Goal: Task Accomplishment & Management: Manage account settings

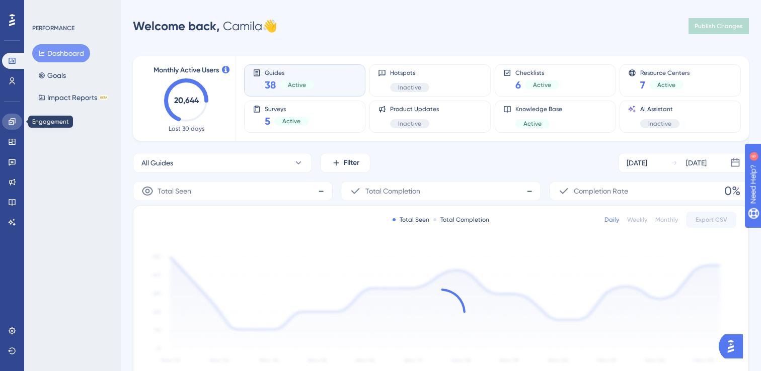
click at [12, 126] on link at bounding box center [12, 122] width 20 height 16
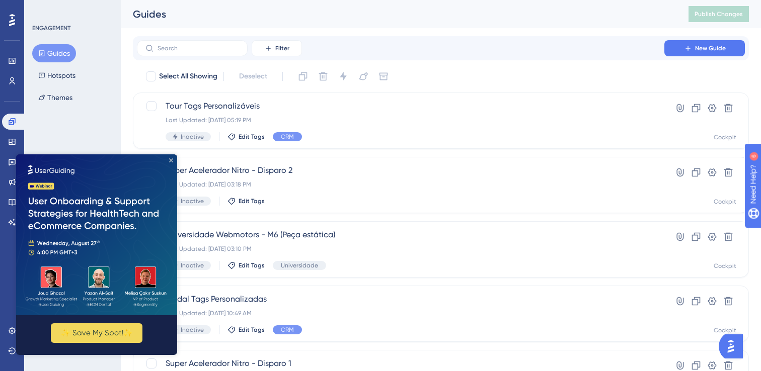
click at [169, 161] on icon "Close Preview" at bounding box center [171, 161] width 4 height 4
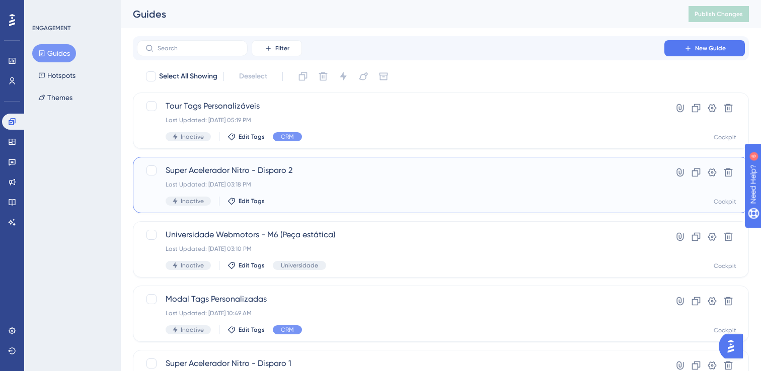
click at [365, 179] on div "Super Acelerador Nitro - Disparo 2 Last Updated: [DATE] 03:18 PM Inactive Edit …" at bounding box center [401, 185] width 470 height 41
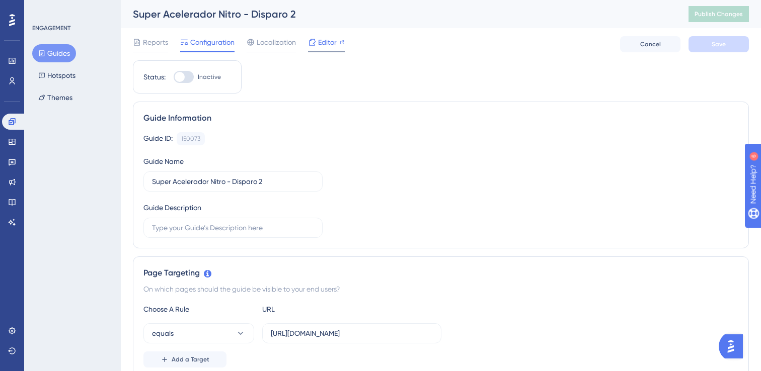
click at [318, 47] on span "Editor" at bounding box center [327, 42] width 19 height 12
click at [317, 42] on div "Editor" at bounding box center [326, 42] width 37 height 12
click at [149, 43] on span "Reports" at bounding box center [155, 42] width 25 height 12
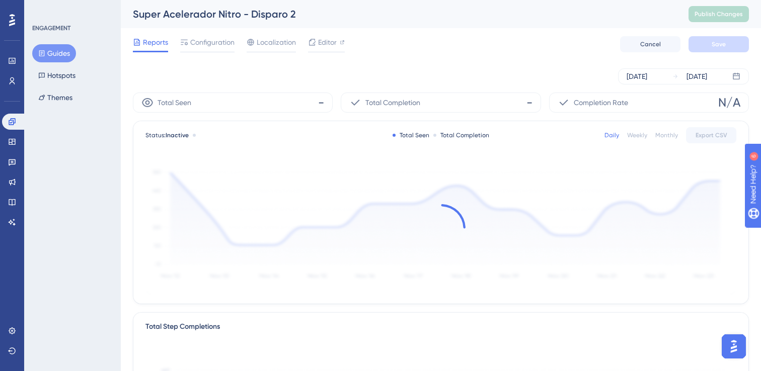
click at [59, 45] on button "Guides" at bounding box center [54, 53] width 44 height 18
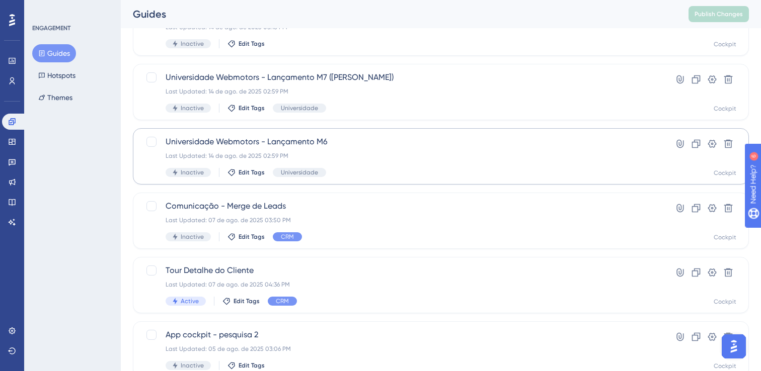
scroll to position [410, 0]
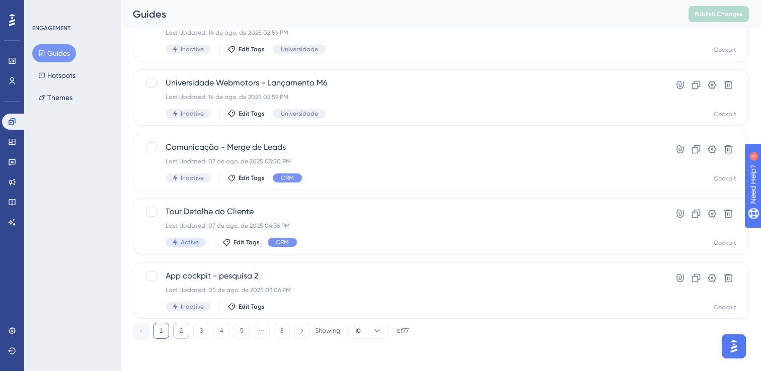
click at [181, 333] on button "2" at bounding box center [181, 331] width 16 height 16
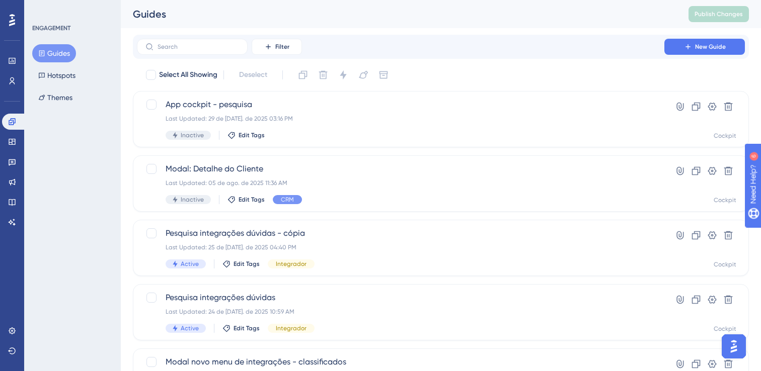
scroll to position [0, 0]
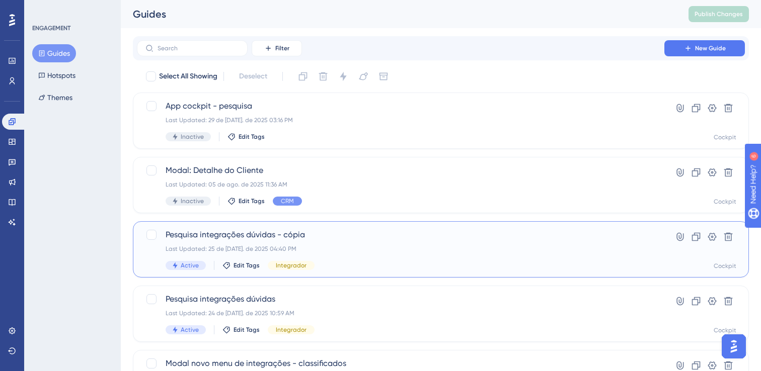
click at [424, 233] on span "Pesquisa integrações dúvidas - cópia" at bounding box center [401, 235] width 470 height 12
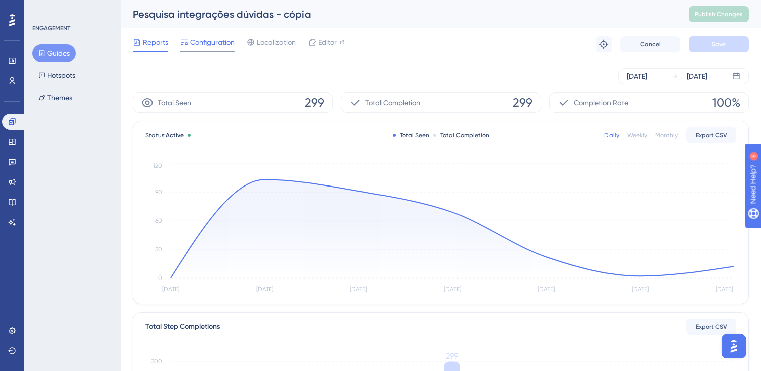
click at [200, 44] on span "Configuration" at bounding box center [212, 42] width 44 height 12
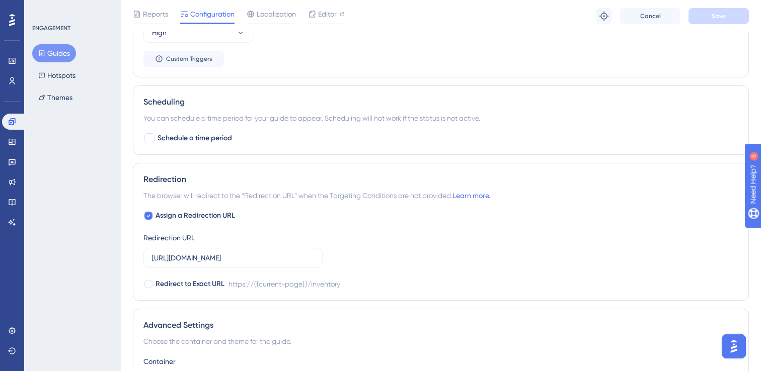
scroll to position [807, 0]
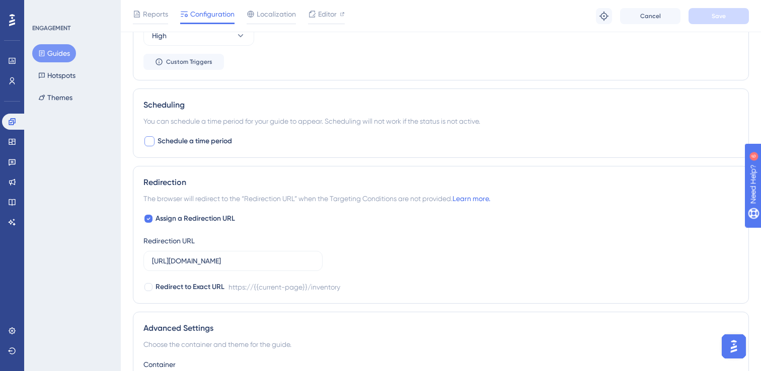
click at [168, 143] on span "Schedule a time period" at bounding box center [194, 141] width 74 height 12
checkbox input "true"
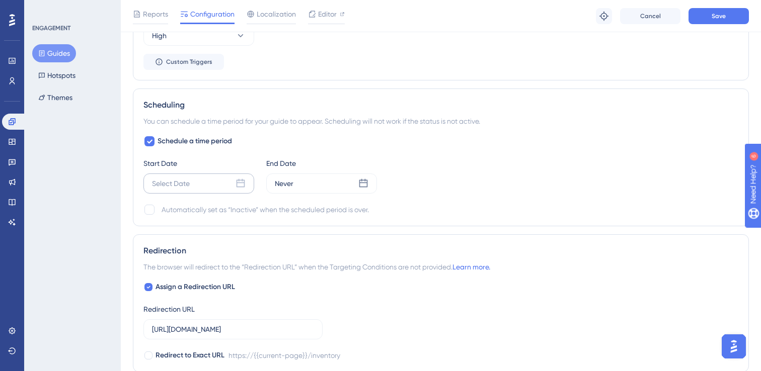
click at [187, 189] on div "Select Date" at bounding box center [171, 184] width 38 height 12
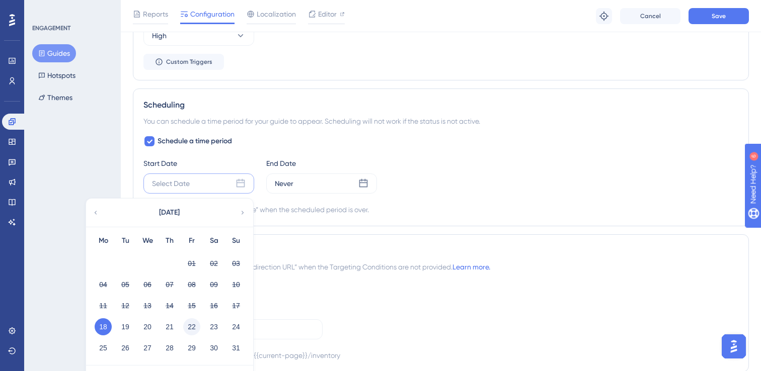
click at [198, 331] on button "22" at bounding box center [191, 327] width 17 height 17
click at [378, 222] on div "Scheduling You can schedule a time period for your guide to appear. Scheduling …" at bounding box center [441, 158] width 616 height 138
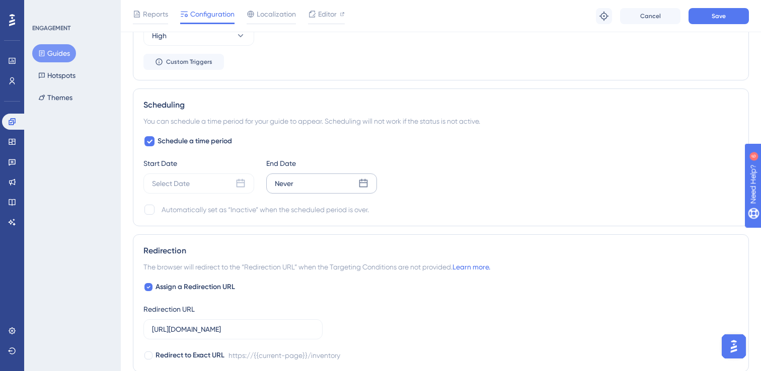
click at [306, 184] on div "Never" at bounding box center [321, 184] width 111 height 20
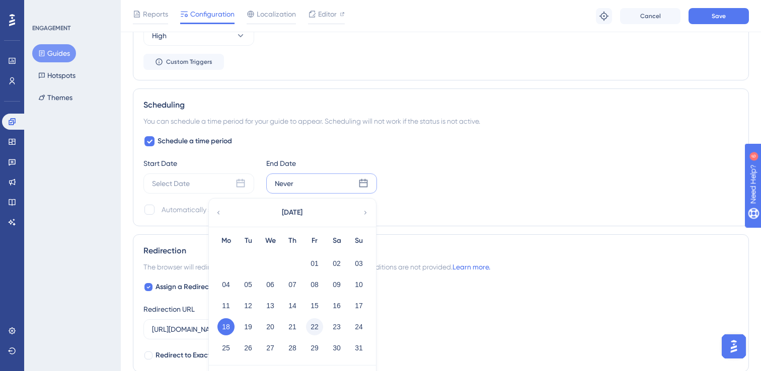
click at [316, 328] on button "22" at bounding box center [314, 327] width 17 height 17
click at [425, 201] on div "Schedule a time period Start Date Select Date End Date Never August 2025 Mo Tu …" at bounding box center [440, 175] width 595 height 81
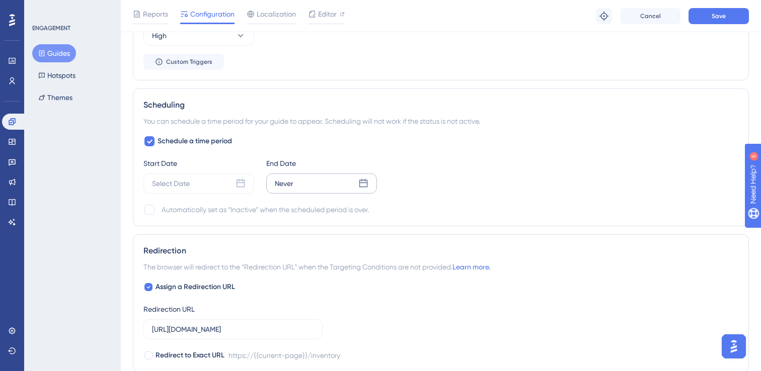
click at [365, 184] on icon at bounding box center [363, 184] width 10 height 10
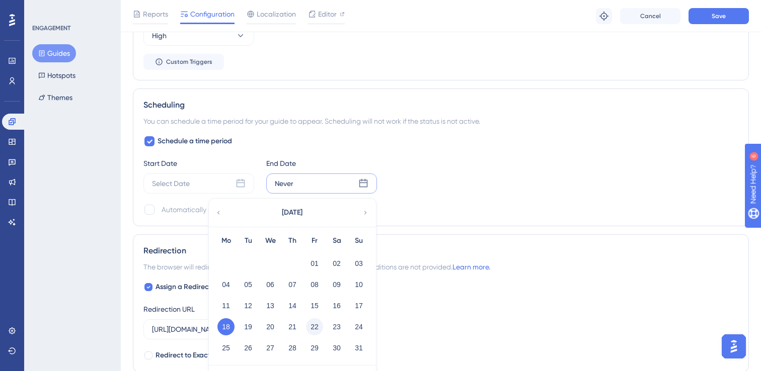
click at [314, 328] on button "22" at bounding box center [314, 327] width 17 height 17
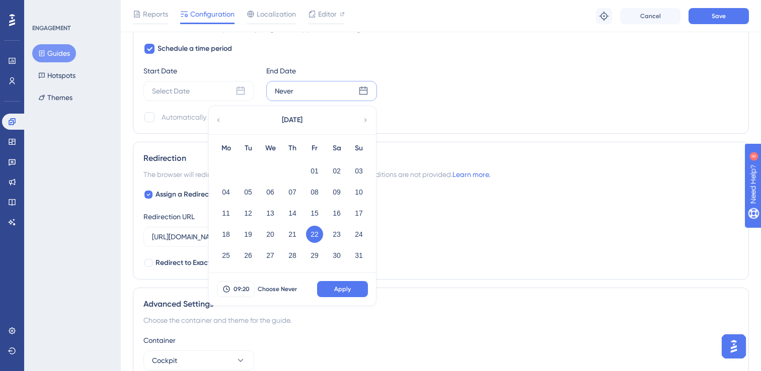
scroll to position [901, 0]
click at [251, 291] on button "09:20" at bounding box center [236, 288] width 38 height 16
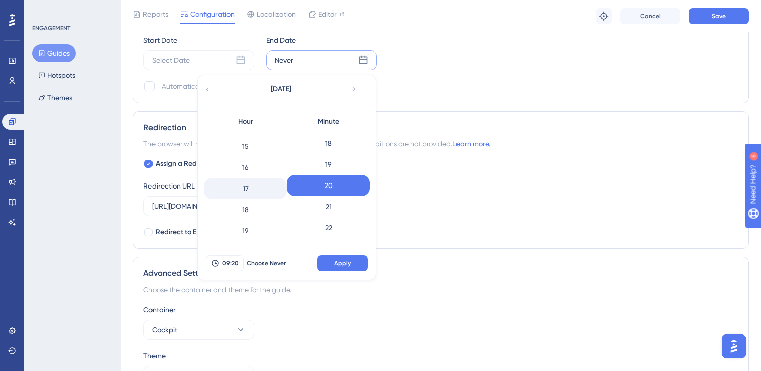
scroll to position [313, 0]
click at [261, 204] on div "18" at bounding box center [245, 209] width 83 height 21
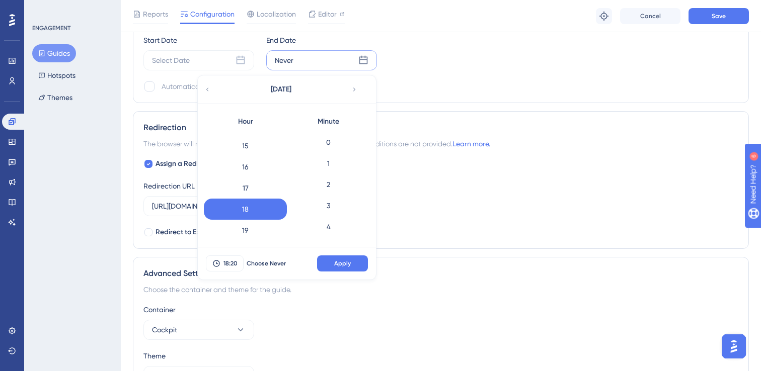
scroll to position [867, 0]
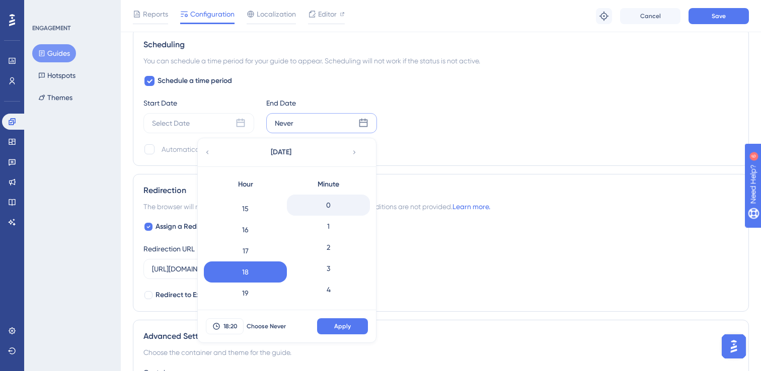
click at [329, 204] on div "0" at bounding box center [328, 205] width 83 height 21
click at [362, 326] on button "Apply" at bounding box center [342, 327] width 51 height 16
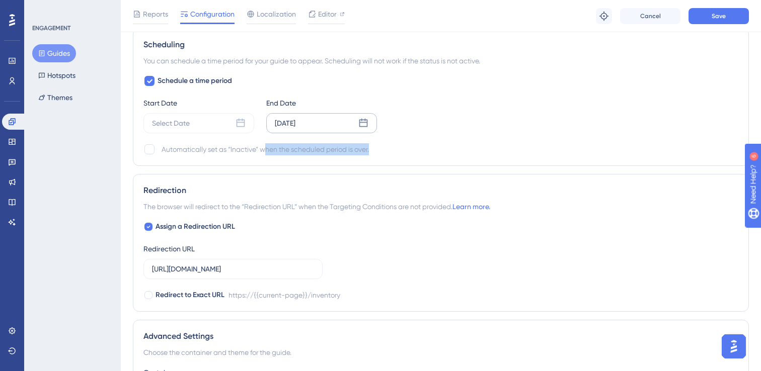
drag, startPoint x: 267, startPoint y: 148, endPoint x: 389, endPoint y: 148, distance: 122.8
click at [389, 148] on div "Automatically set as “Inactive” when the scheduled period is over." at bounding box center [440, 149] width 595 height 12
click at [147, 152] on div at bounding box center [149, 149] width 10 height 10
checkbox input "true"
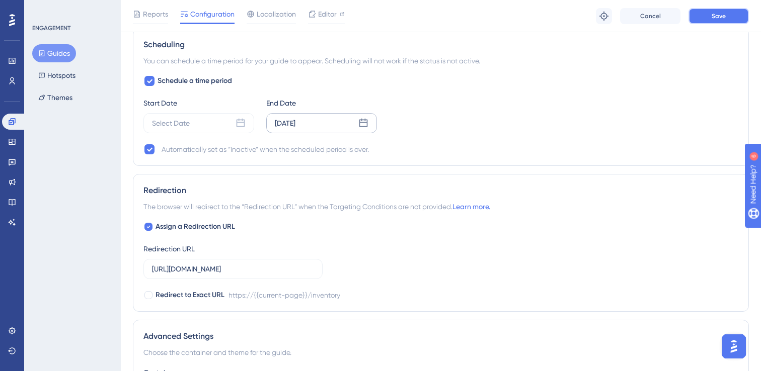
click at [699, 17] on button "Save" at bounding box center [718, 16] width 60 height 16
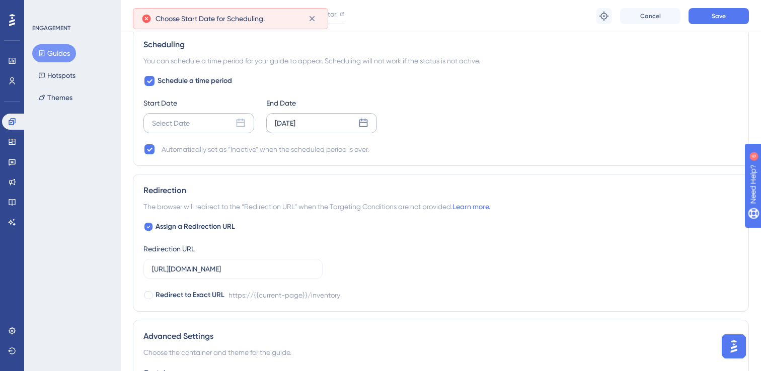
click at [243, 122] on icon at bounding box center [240, 123] width 10 height 10
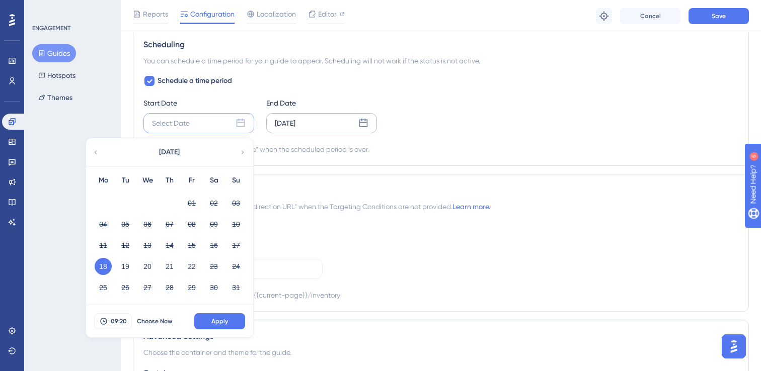
click at [453, 149] on div "Automatically set as “Inactive” when the scheduled period is over." at bounding box center [440, 149] width 595 height 12
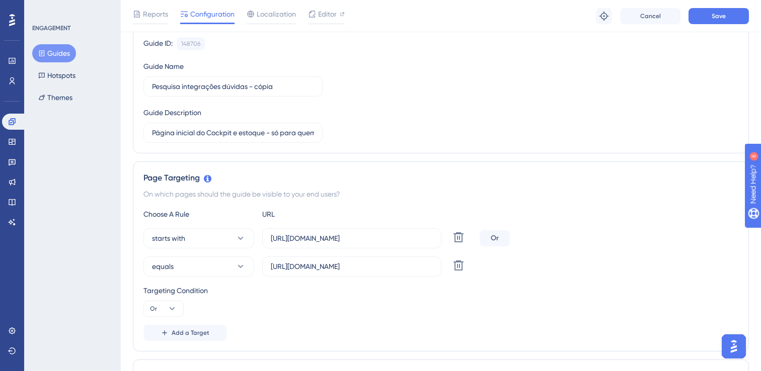
scroll to position [0, 0]
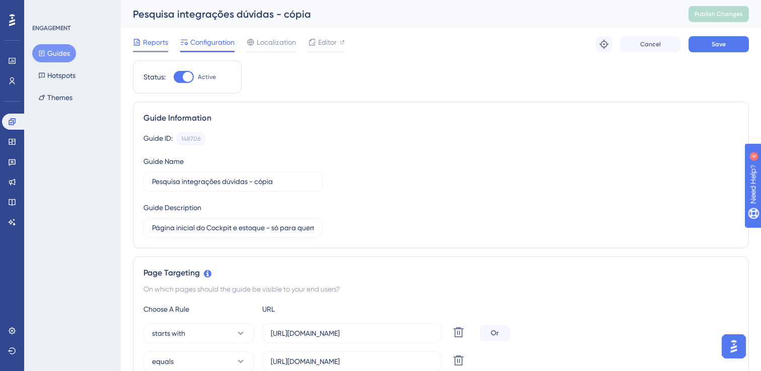
click at [161, 42] on span "Reports" at bounding box center [155, 42] width 25 height 12
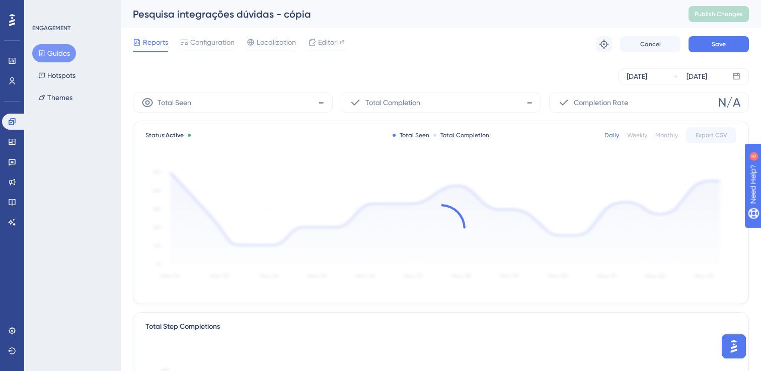
drag, startPoint x: 484, startPoint y: 228, endPoint x: 444, endPoint y: 251, distance: 45.7
click at [484, 228] on div at bounding box center [440, 228] width 591 height 135
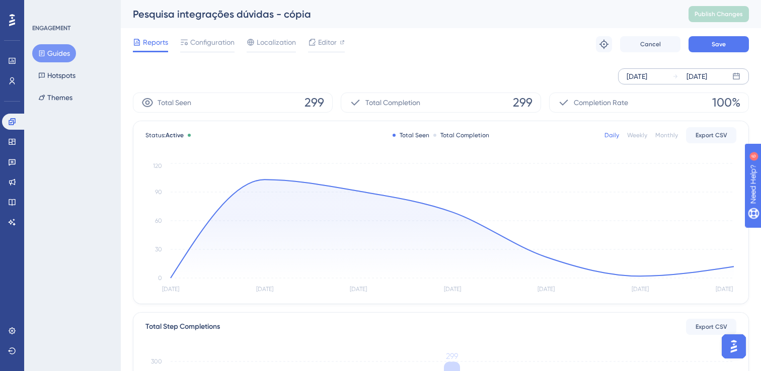
click at [645, 74] on div "[DATE]" at bounding box center [636, 76] width 21 height 12
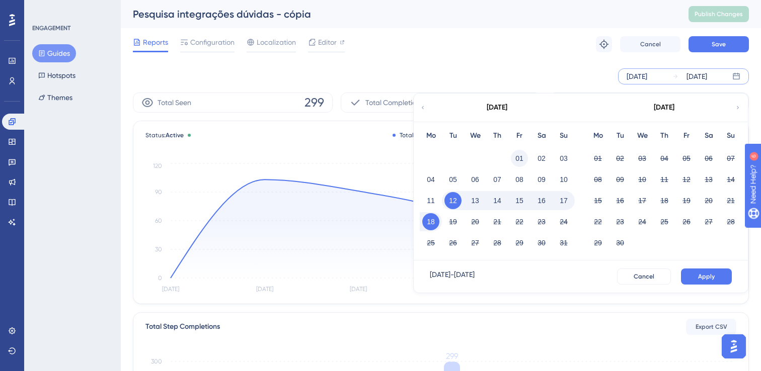
click at [524, 159] on button "01" at bounding box center [519, 158] width 17 height 17
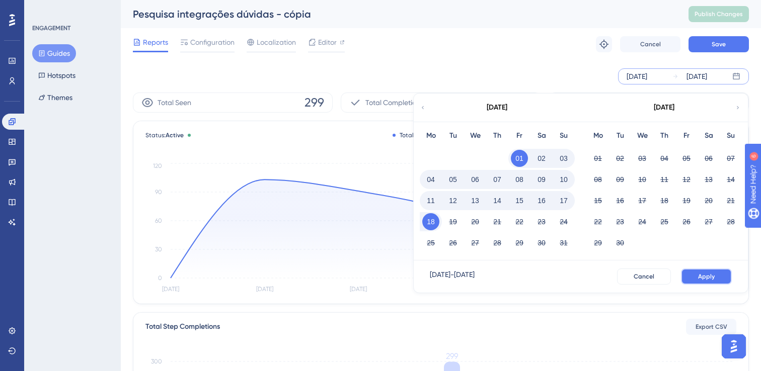
click at [715, 275] on button "Apply" at bounding box center [706, 277] width 51 height 16
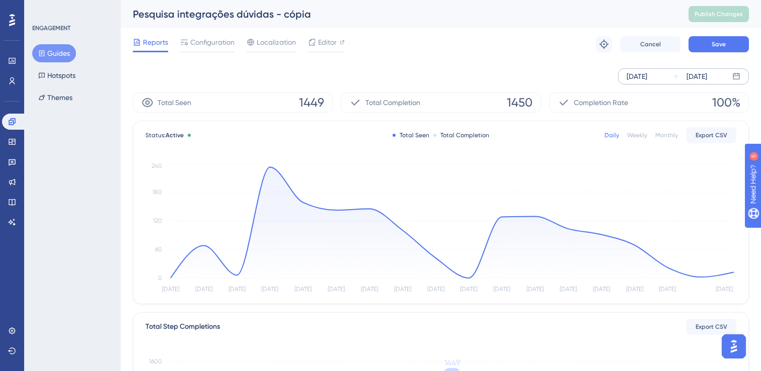
click at [647, 74] on div "Aug 01 2025" at bounding box center [636, 76] width 21 height 12
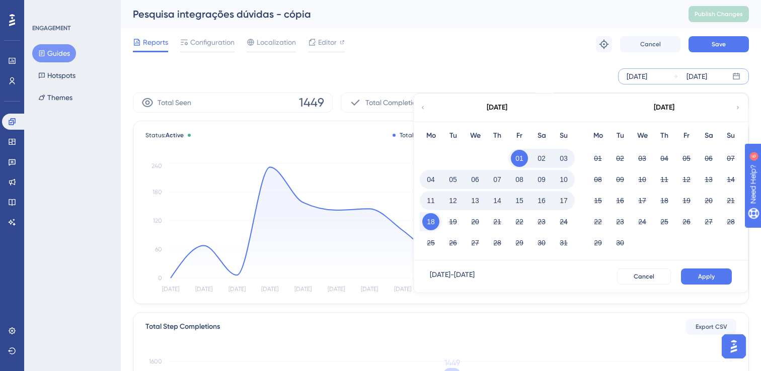
click at [425, 107] on icon at bounding box center [423, 107] width 6 height 9
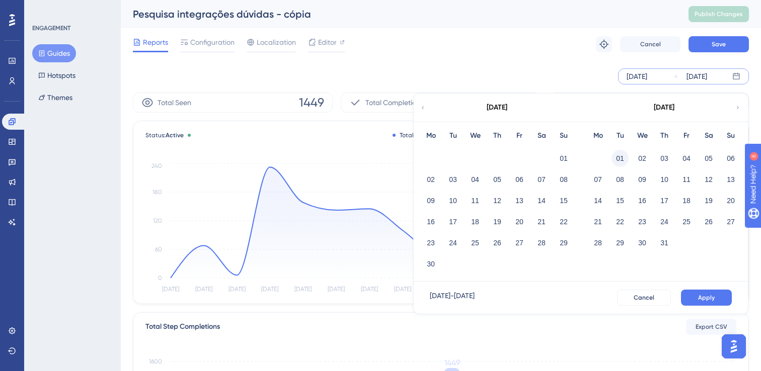
click at [619, 160] on button "01" at bounding box center [619, 158] width 17 height 17
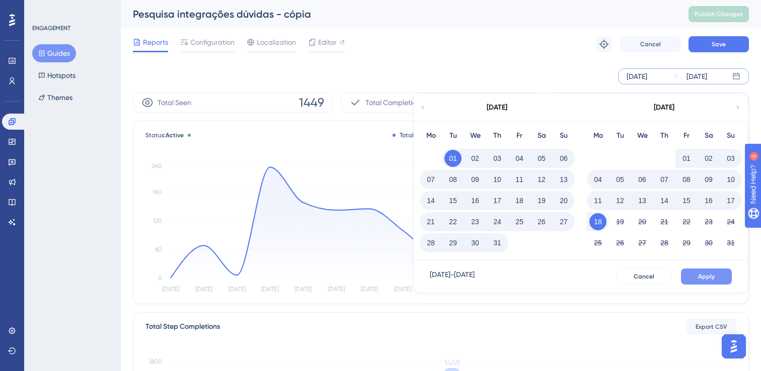
click at [716, 279] on button "Apply" at bounding box center [706, 277] width 51 height 16
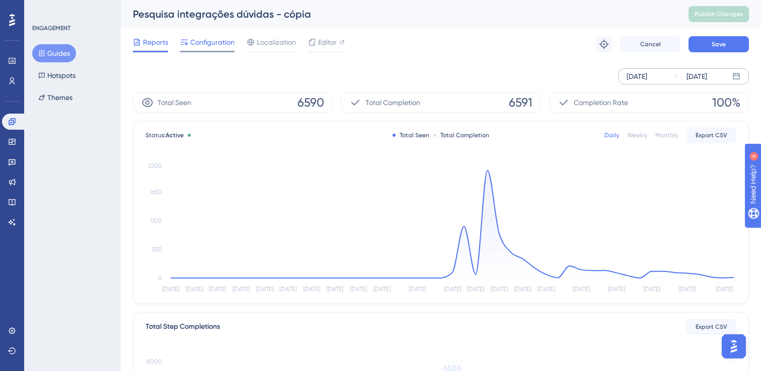
click at [197, 44] on span "Configuration" at bounding box center [212, 42] width 44 height 12
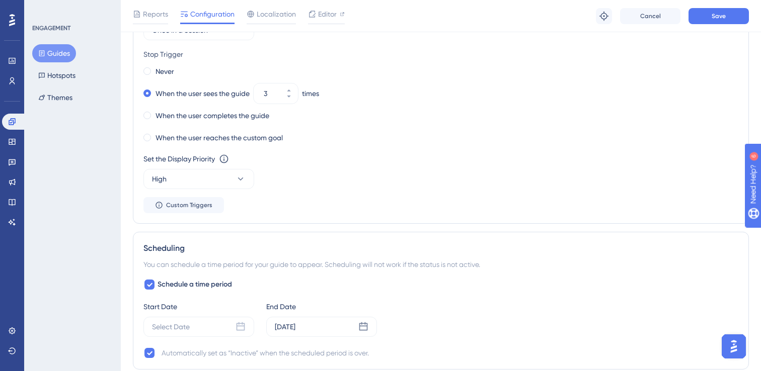
scroll to position [683, 0]
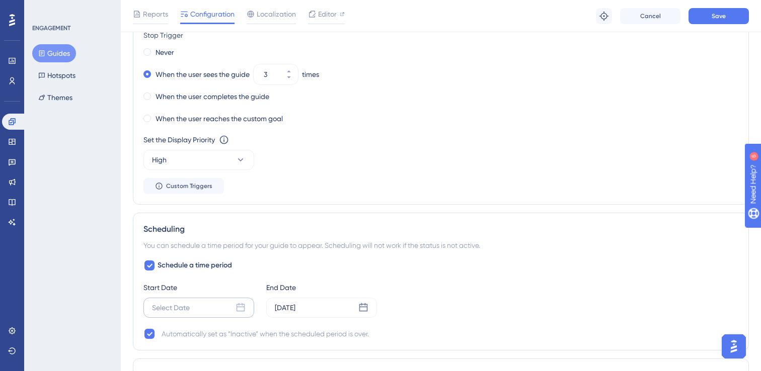
click at [198, 307] on div "Select Date" at bounding box center [198, 308] width 111 height 20
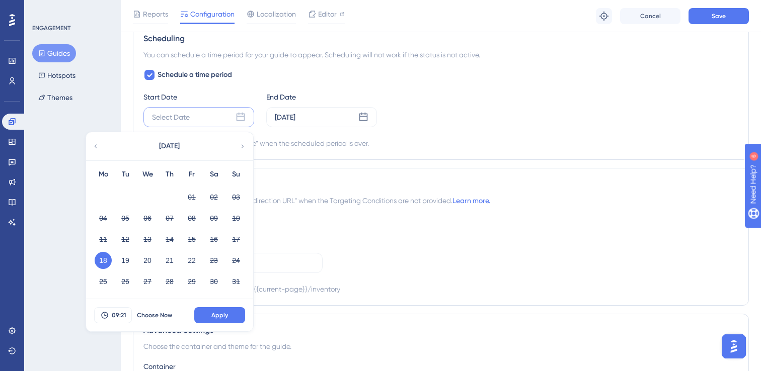
scroll to position [878, 0]
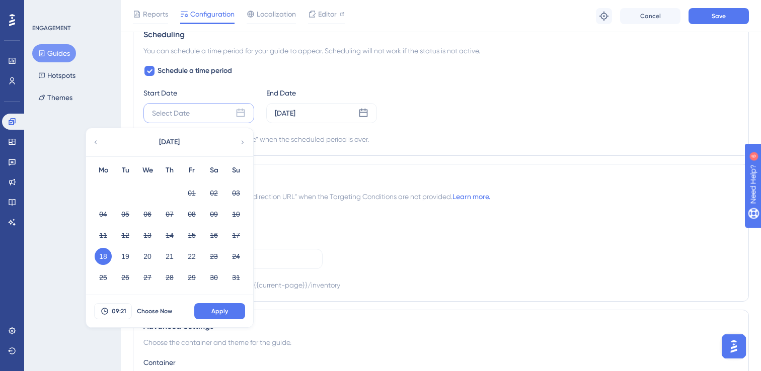
click at [97, 138] on icon at bounding box center [95, 142] width 7 height 9
click at [156, 310] on span "Choose Now" at bounding box center [154, 311] width 35 height 8
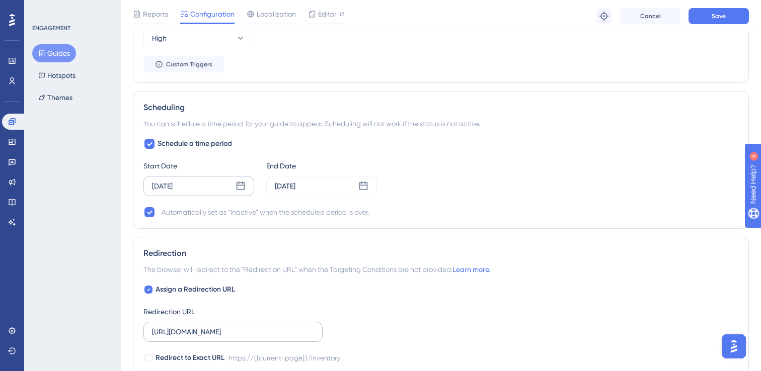
scroll to position [797, 0]
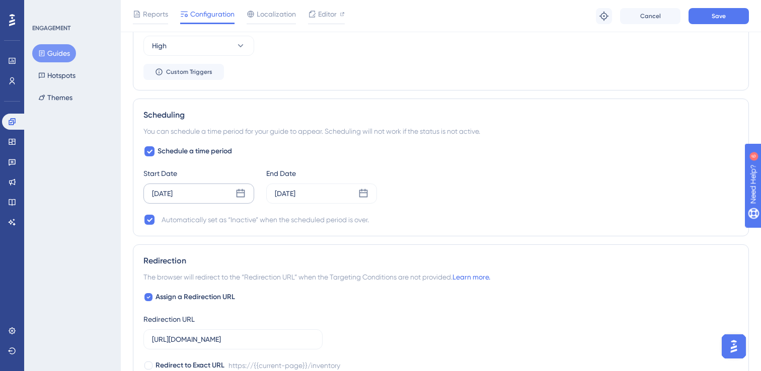
click at [222, 197] on div "[DATE]" at bounding box center [198, 194] width 111 height 20
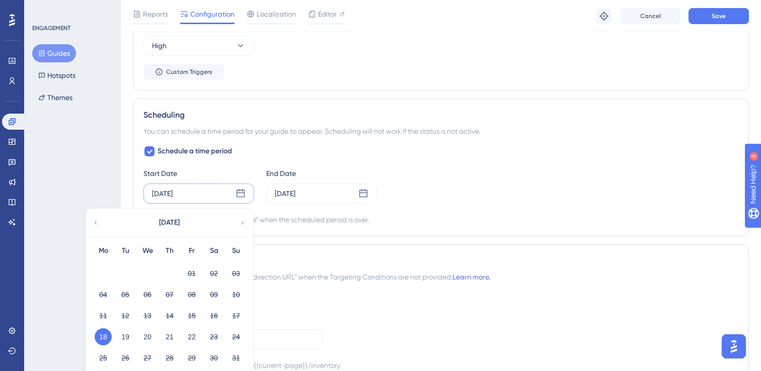
click at [98, 222] on icon at bounding box center [95, 222] width 7 height 9
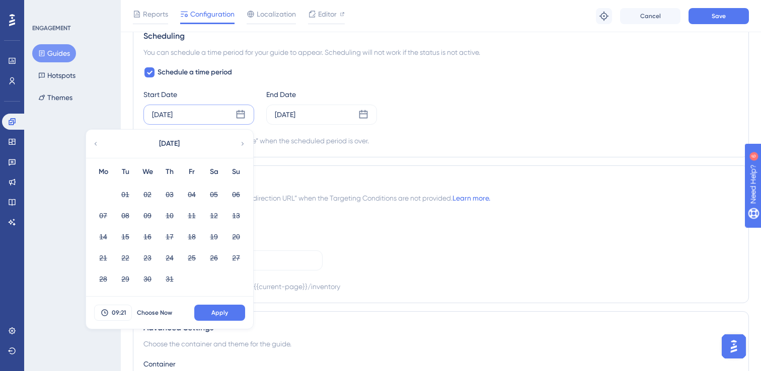
scroll to position [879, 0]
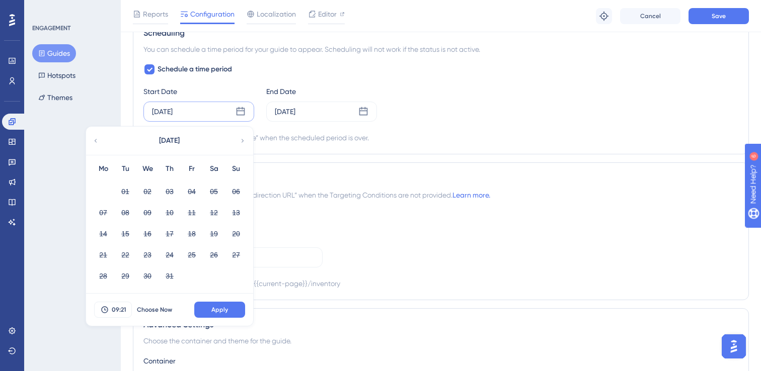
click at [244, 139] on icon at bounding box center [242, 140] width 7 height 9
click at [320, 168] on div "Redirection The browser will redirect to the “Redirection URL” when the Targeti…" at bounding box center [441, 232] width 616 height 138
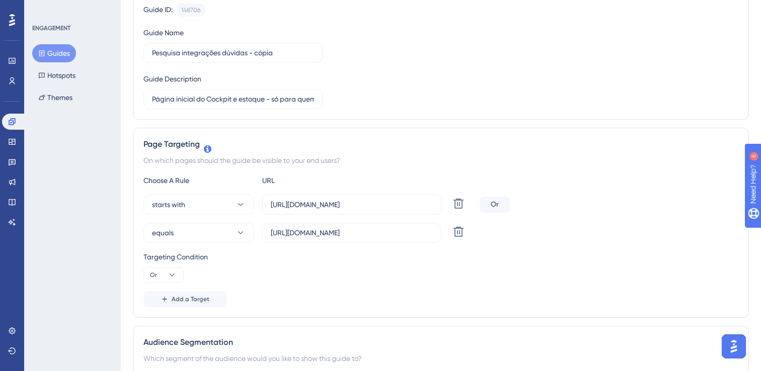
scroll to position [0, 0]
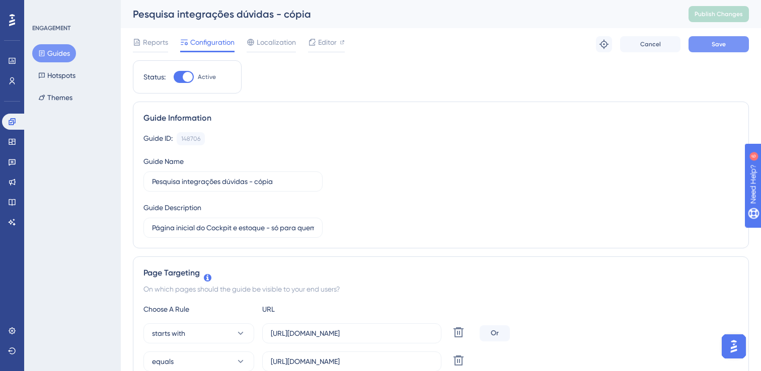
click at [732, 44] on button "Save" at bounding box center [718, 44] width 60 height 16
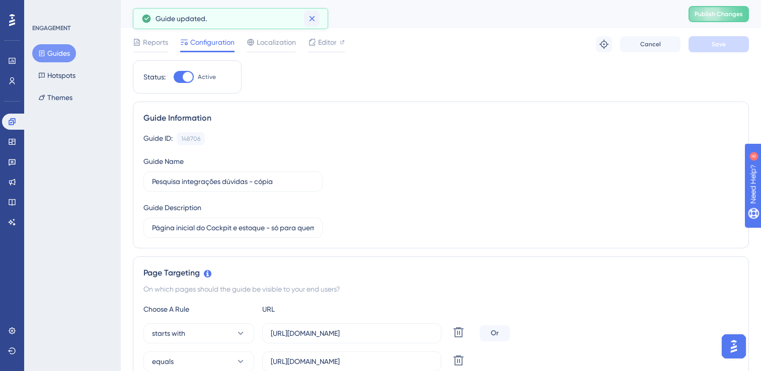
click at [310, 18] on icon at bounding box center [312, 19] width 10 height 10
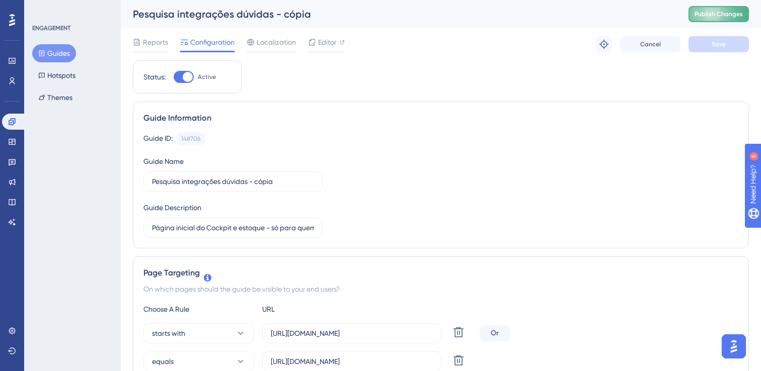
click at [696, 13] on span "Publish Changes" at bounding box center [718, 14] width 48 height 8
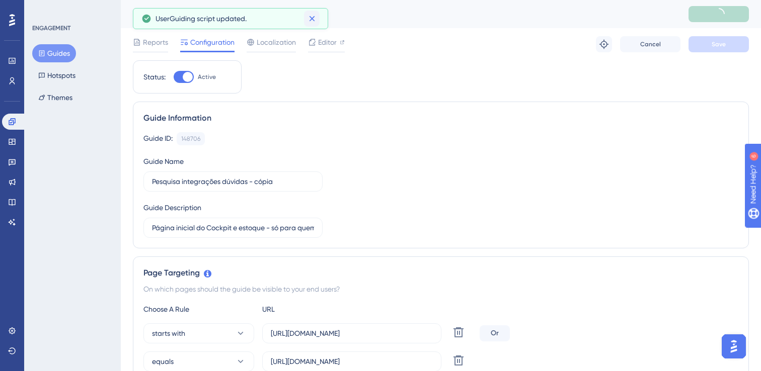
click at [312, 18] on icon at bounding box center [312, 19] width 6 height 6
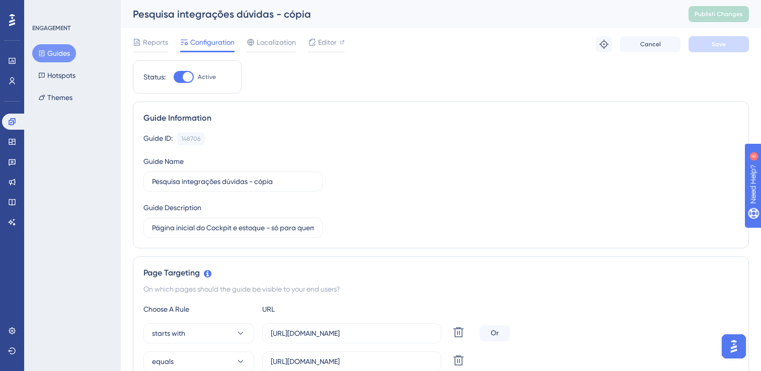
click at [40, 58] on button "Guides" at bounding box center [54, 53] width 44 height 18
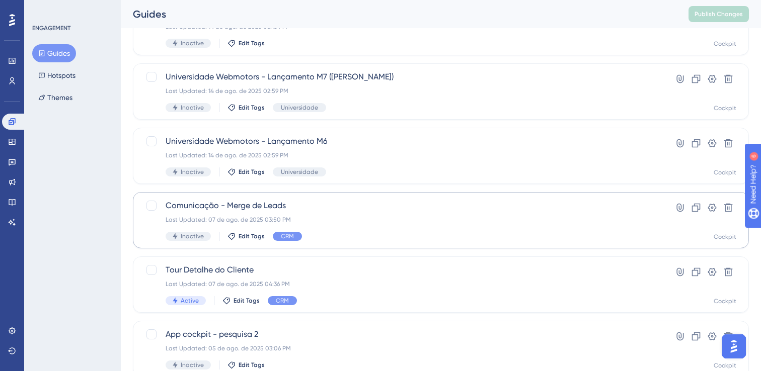
scroll to position [410, 0]
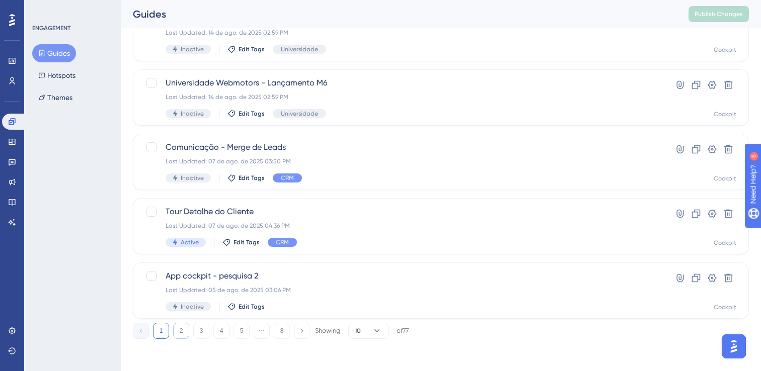
click at [182, 335] on button "2" at bounding box center [181, 331] width 16 height 16
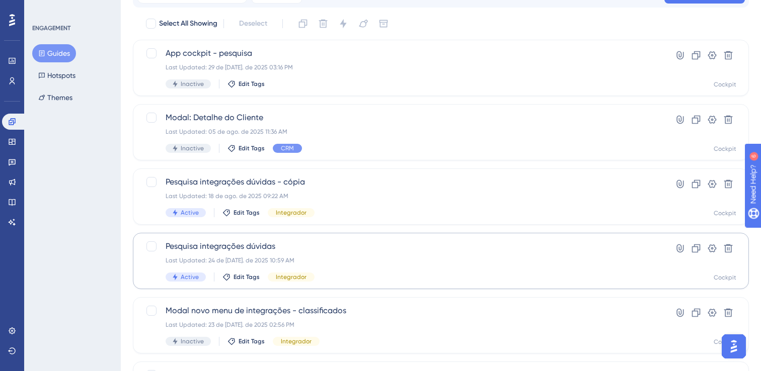
scroll to position [114, 0]
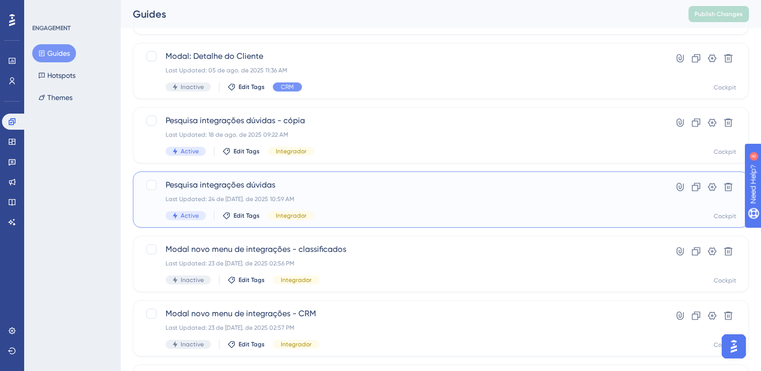
click at [392, 185] on span "Pesquisa integrações dúvidas" at bounding box center [401, 185] width 470 height 12
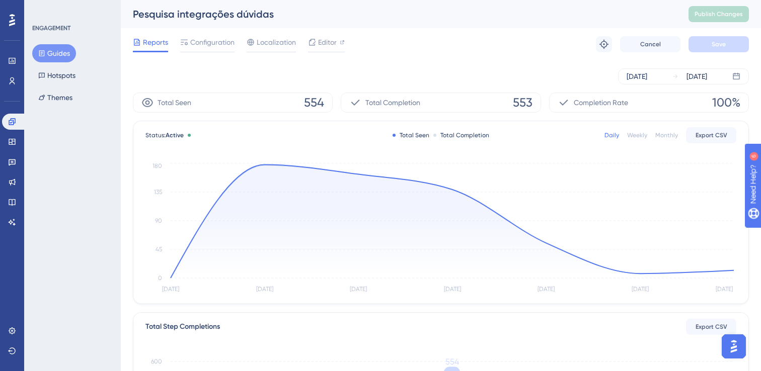
click at [213, 36] on div "Reports Configuration Localization Editor Troubleshoot Cancel Save" at bounding box center [441, 44] width 616 height 32
click at [210, 41] on span "Configuration" at bounding box center [212, 42] width 44 height 12
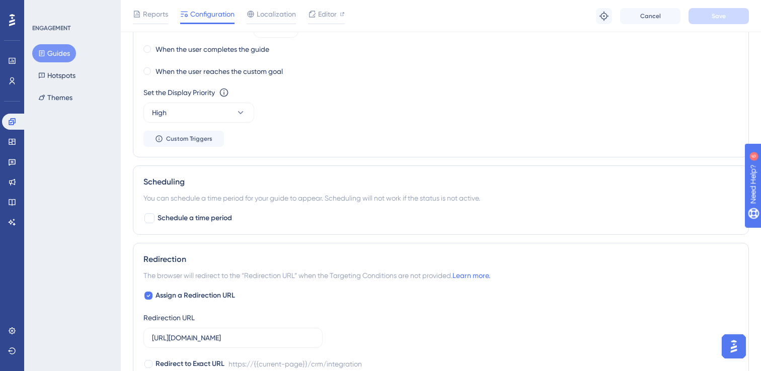
scroll to position [776, 0]
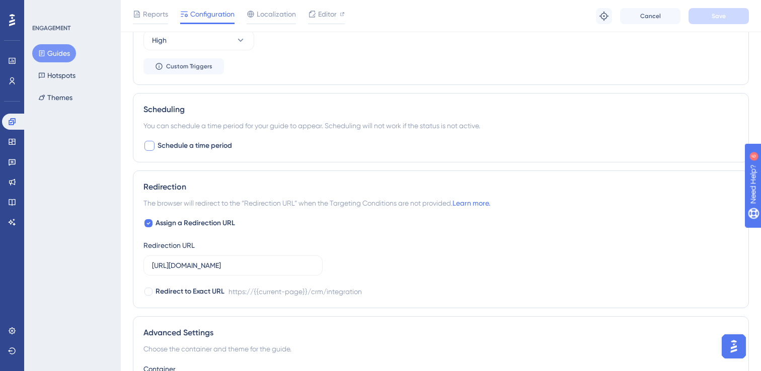
click at [218, 145] on span "Schedule a time period" at bounding box center [194, 146] width 74 height 12
checkbox input "true"
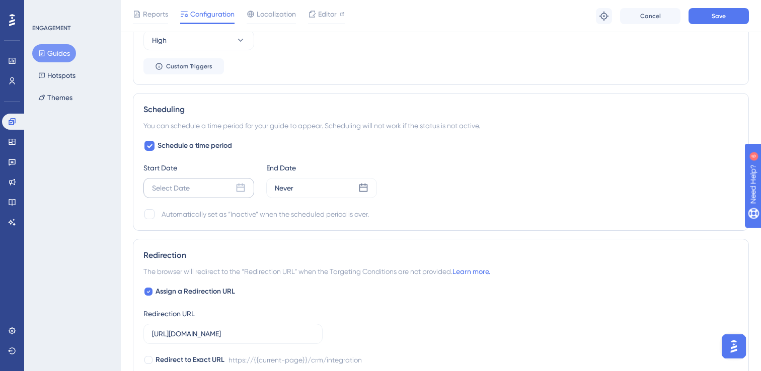
click at [215, 193] on div "Select Date" at bounding box center [198, 188] width 111 height 20
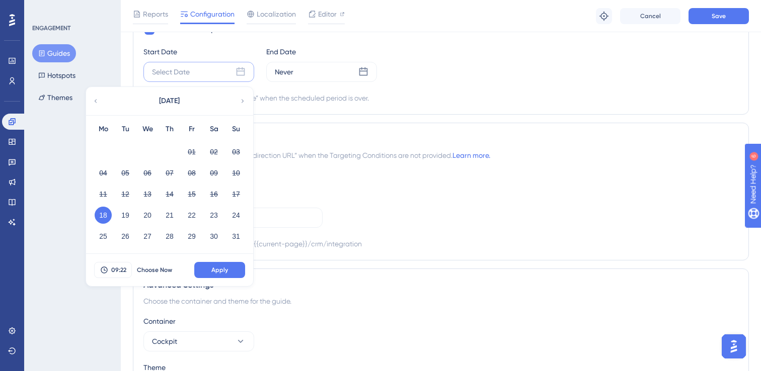
scroll to position [893, 0]
click at [153, 271] on span "Choose Now" at bounding box center [154, 270] width 35 height 8
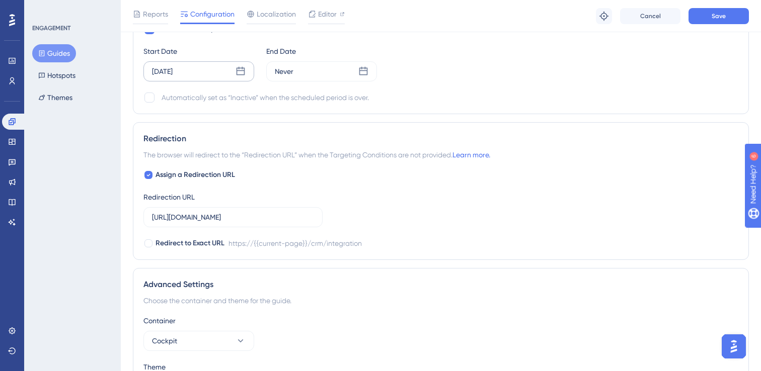
scroll to position [834, 0]
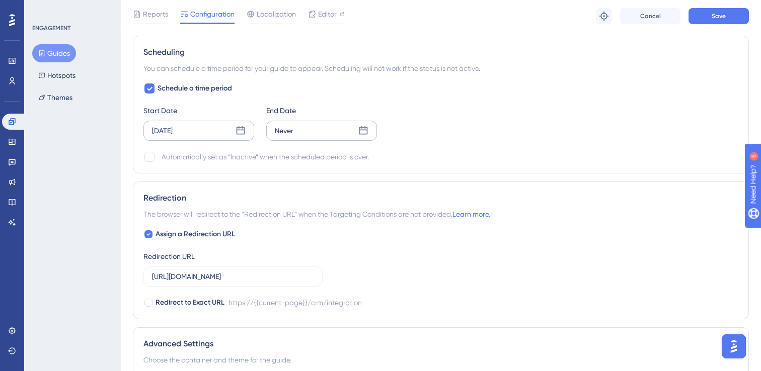
click at [325, 129] on div "Never" at bounding box center [321, 131] width 111 height 20
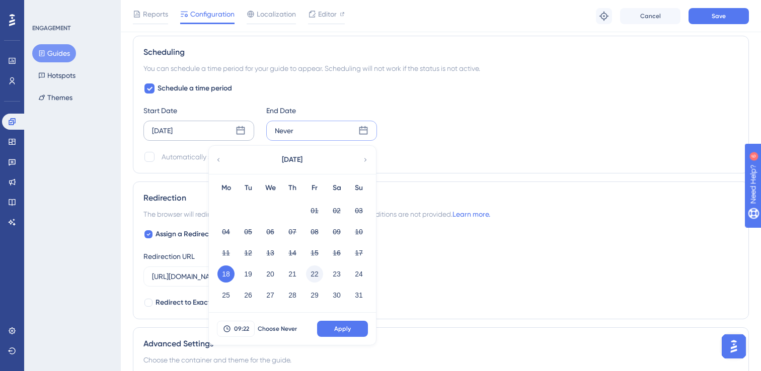
click at [318, 272] on button "22" at bounding box center [314, 274] width 17 height 17
click at [344, 330] on span "Apply" at bounding box center [342, 329] width 17 height 8
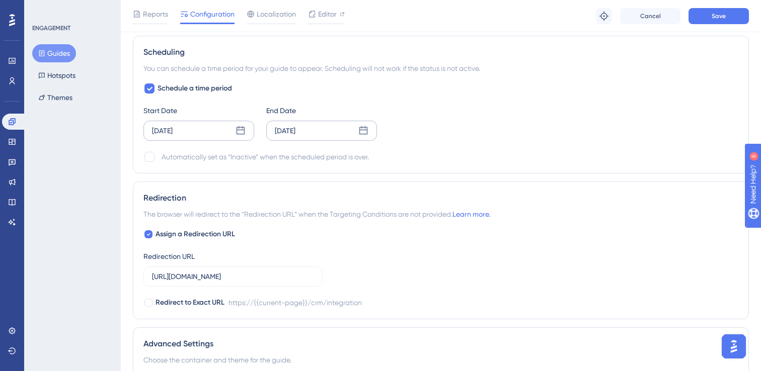
click at [215, 160] on div "Automatically set as “Inactive” when the scheduled period is over." at bounding box center [265, 157] width 207 height 12
click at [149, 157] on div at bounding box center [149, 157] width 10 height 10
checkbox input "true"
click at [361, 128] on icon at bounding box center [363, 130] width 9 height 9
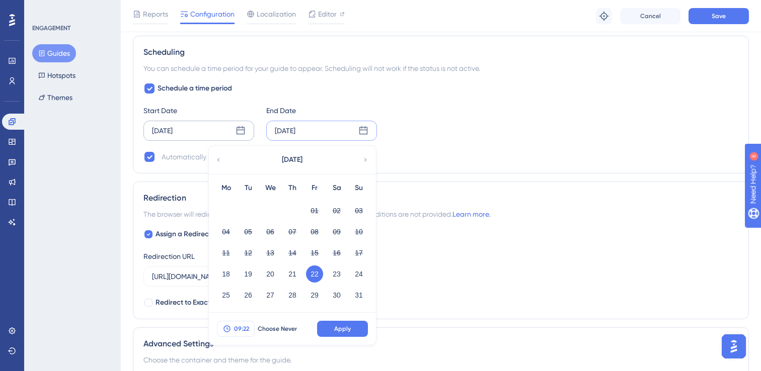
click at [247, 328] on span "09:22" at bounding box center [241, 329] width 15 height 8
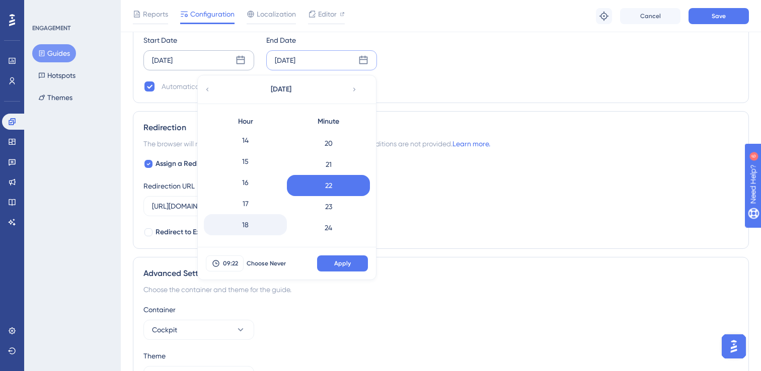
scroll to position [302, 0]
click at [254, 214] on div "18" at bounding box center [245, 220] width 83 height 21
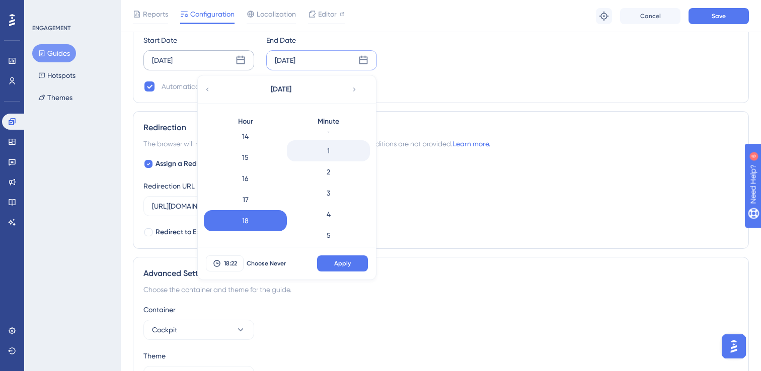
scroll to position [0, 0]
click at [334, 147] on div "0" at bounding box center [328, 142] width 83 height 21
click at [349, 265] on span "Apply" at bounding box center [342, 264] width 17 height 8
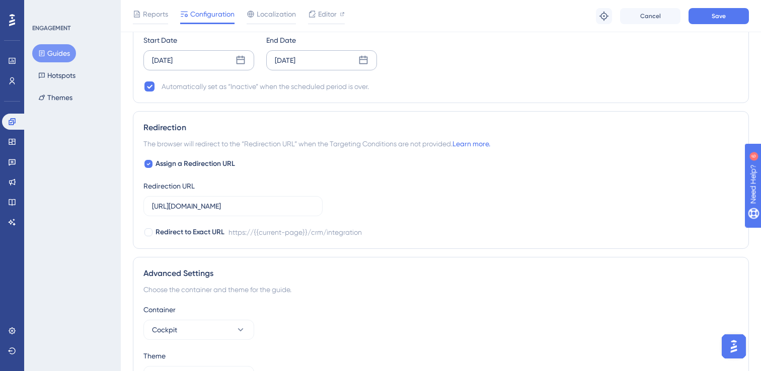
click at [365, 59] on icon at bounding box center [363, 60] width 9 height 9
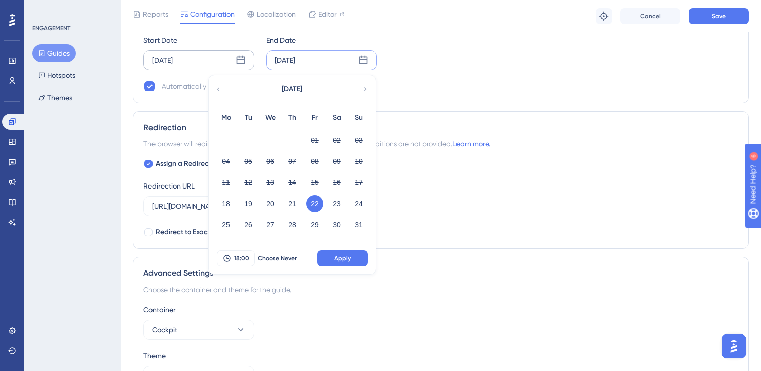
click at [364, 59] on icon at bounding box center [363, 60] width 9 height 9
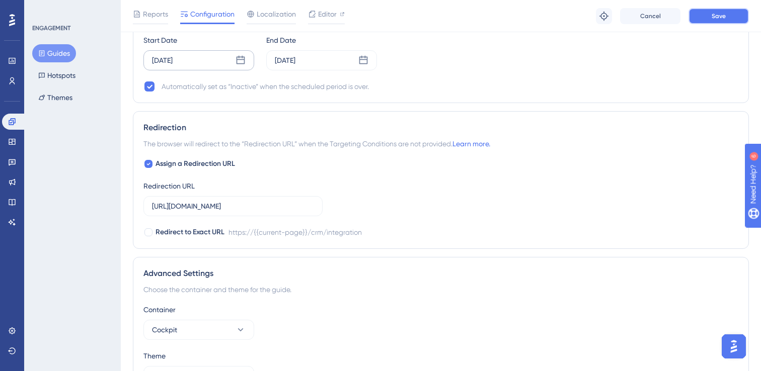
click at [711, 21] on button "Save" at bounding box center [718, 16] width 60 height 16
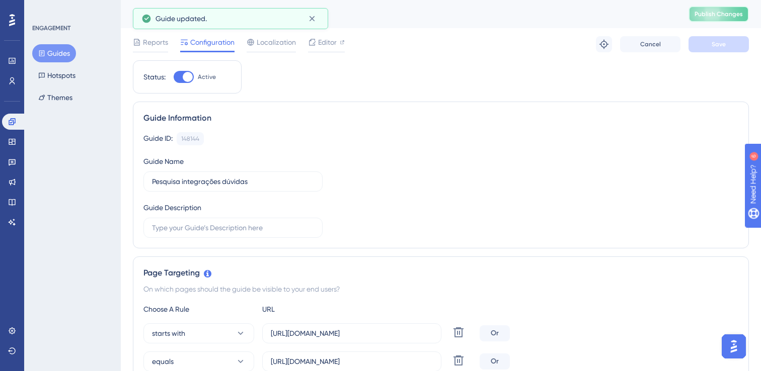
click at [712, 13] on span "Publish Changes" at bounding box center [718, 14] width 48 height 8
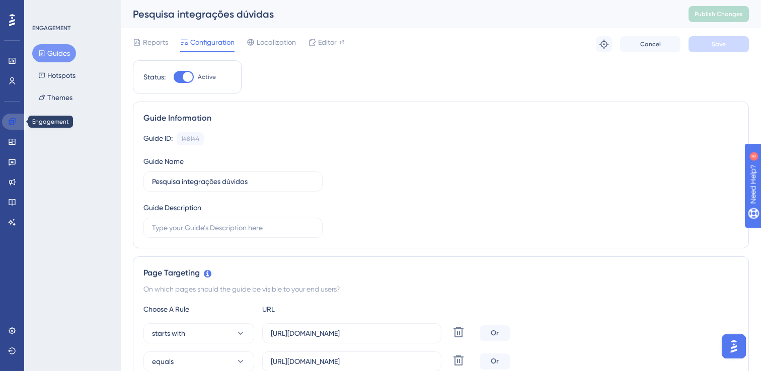
click at [16, 123] on link at bounding box center [14, 122] width 24 height 16
